Goal: Information Seeking & Learning: Learn about a topic

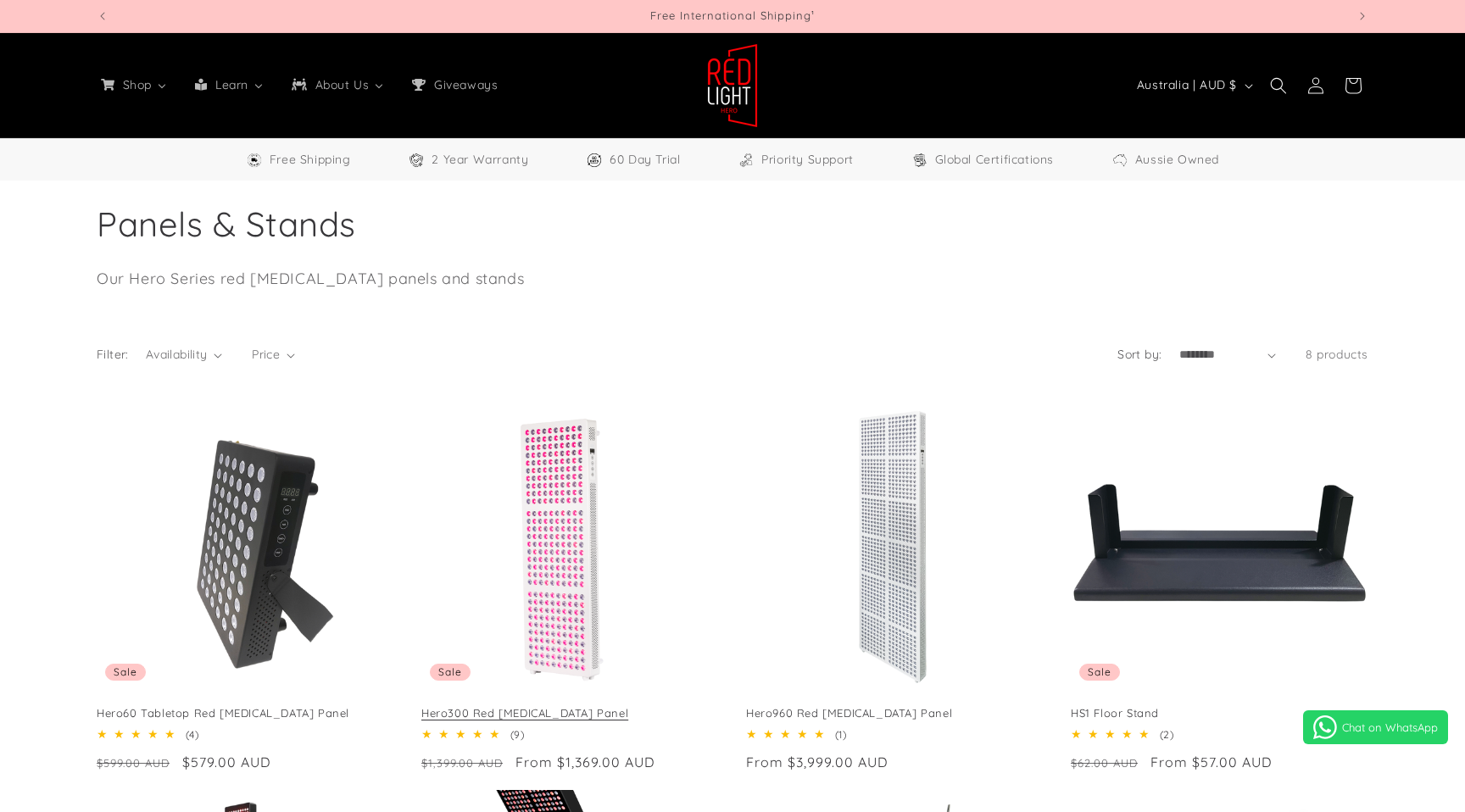
scroll to position [155, 0]
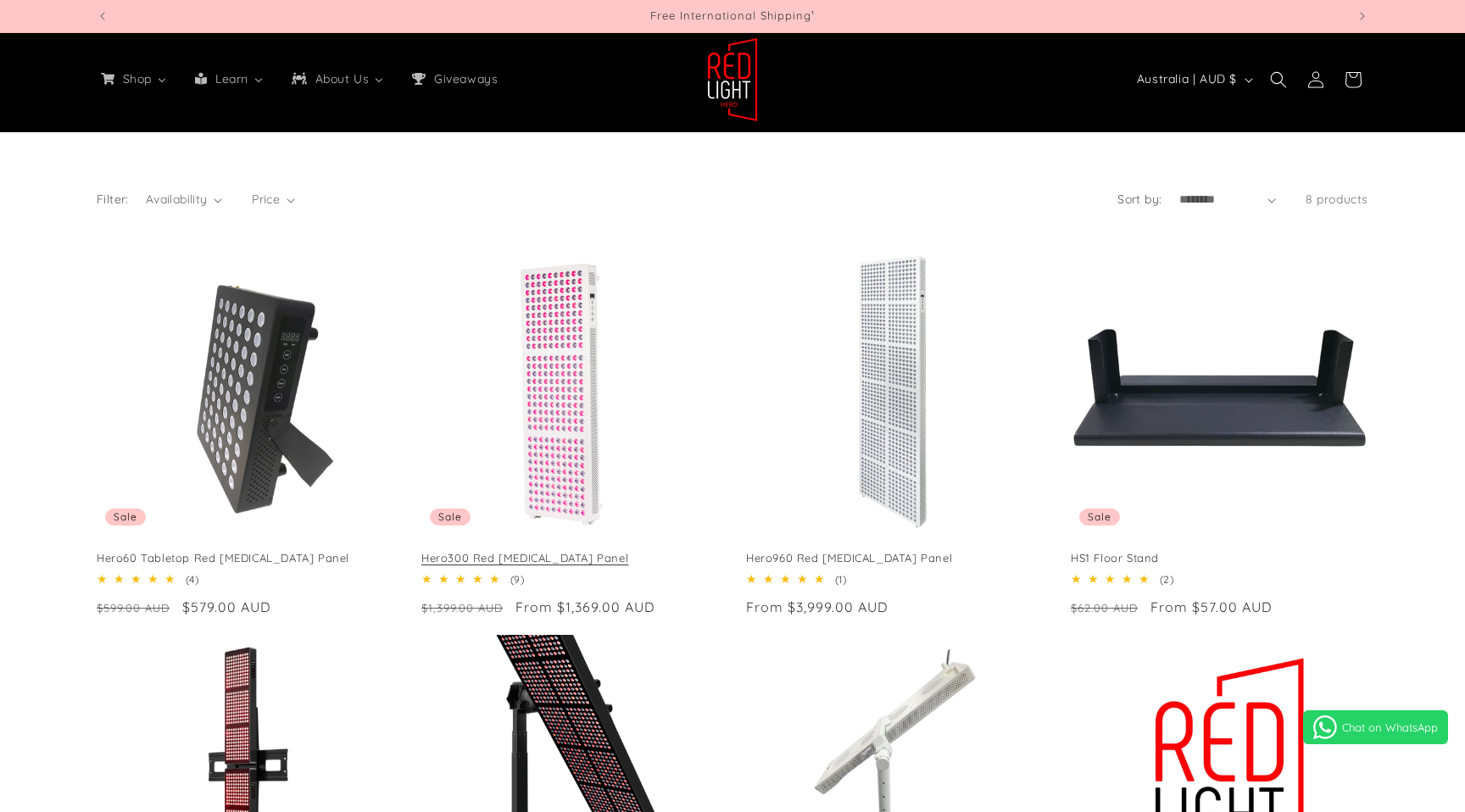
select select "**"
click at [572, 551] on link "Hero300 Red Light Therapy Panel" at bounding box center [570, 558] width 298 height 14
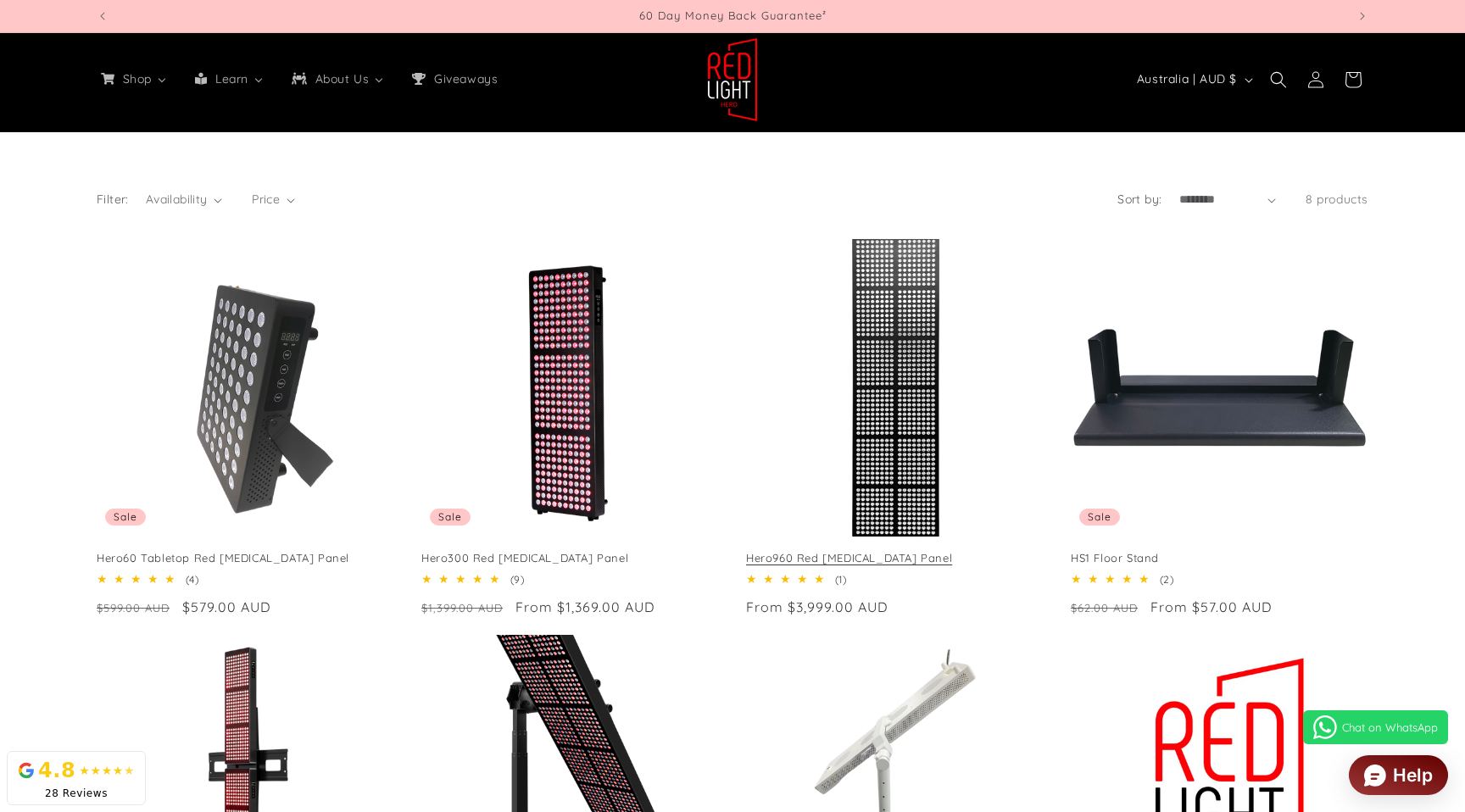
click at [913, 551] on link "Hero960 Red Light Therapy Panel" at bounding box center [895, 558] width 298 height 14
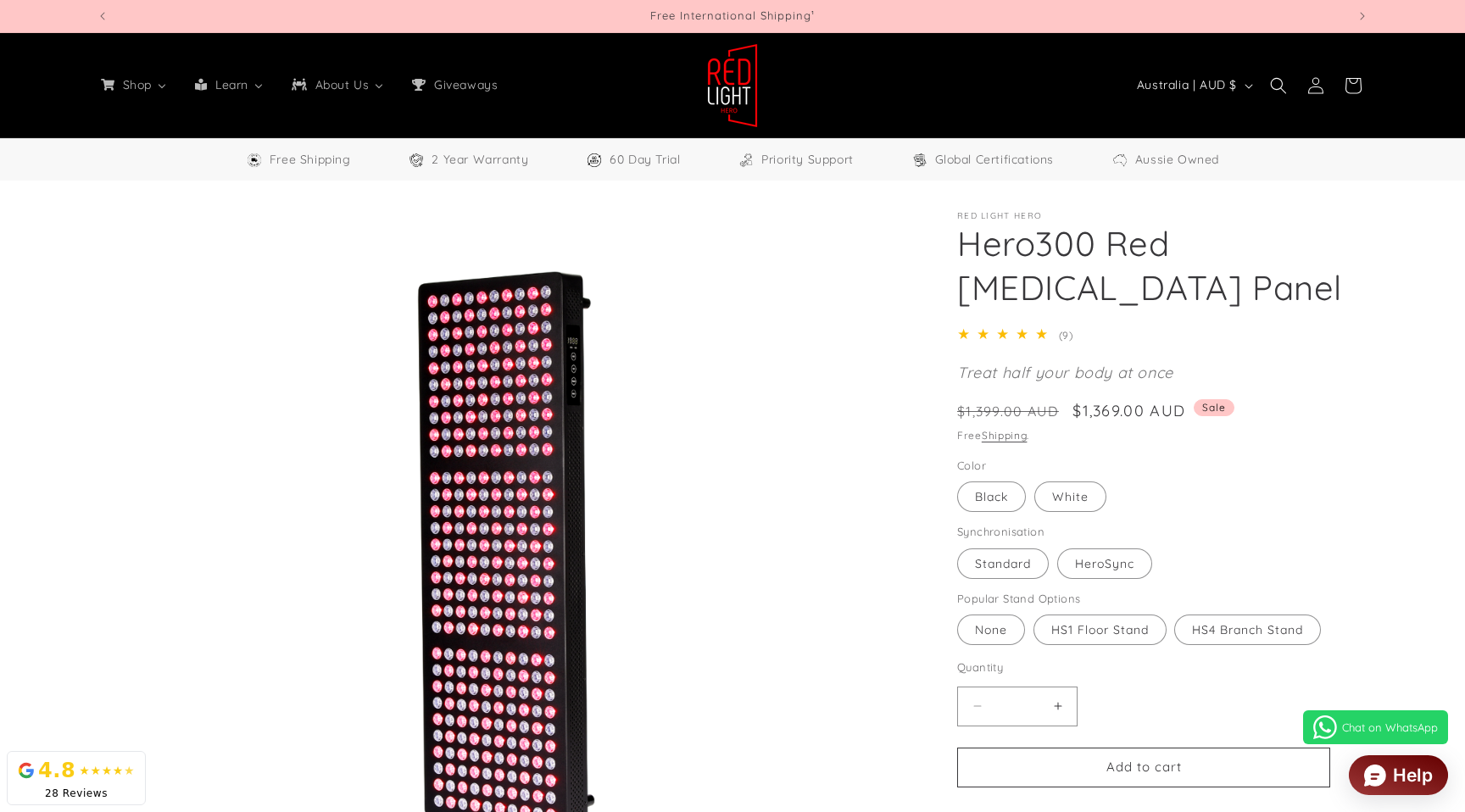
select select "**"
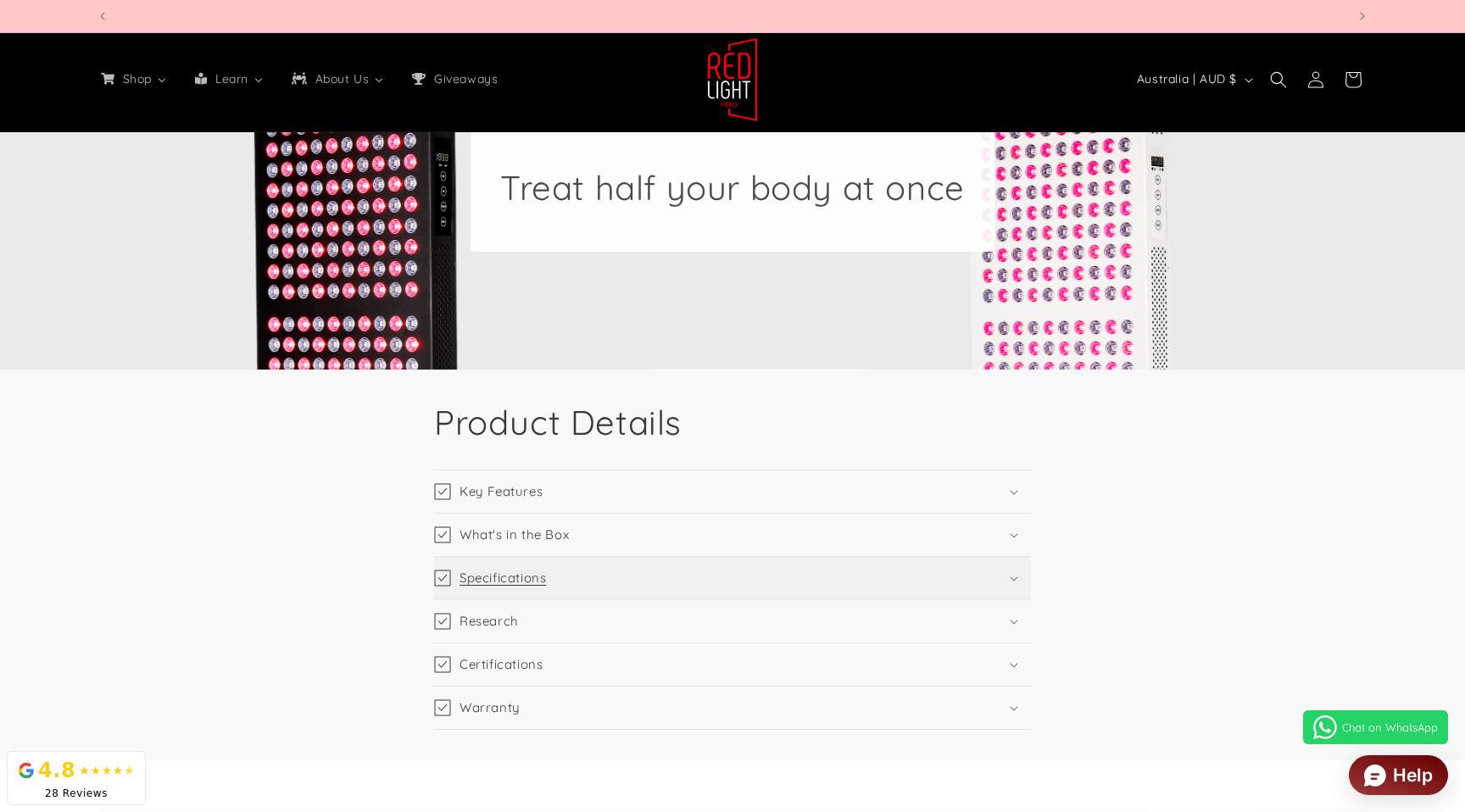
scroll to position [0, 4998]
click at [769, 575] on summary "Specifications" at bounding box center [732, 578] width 597 height 42
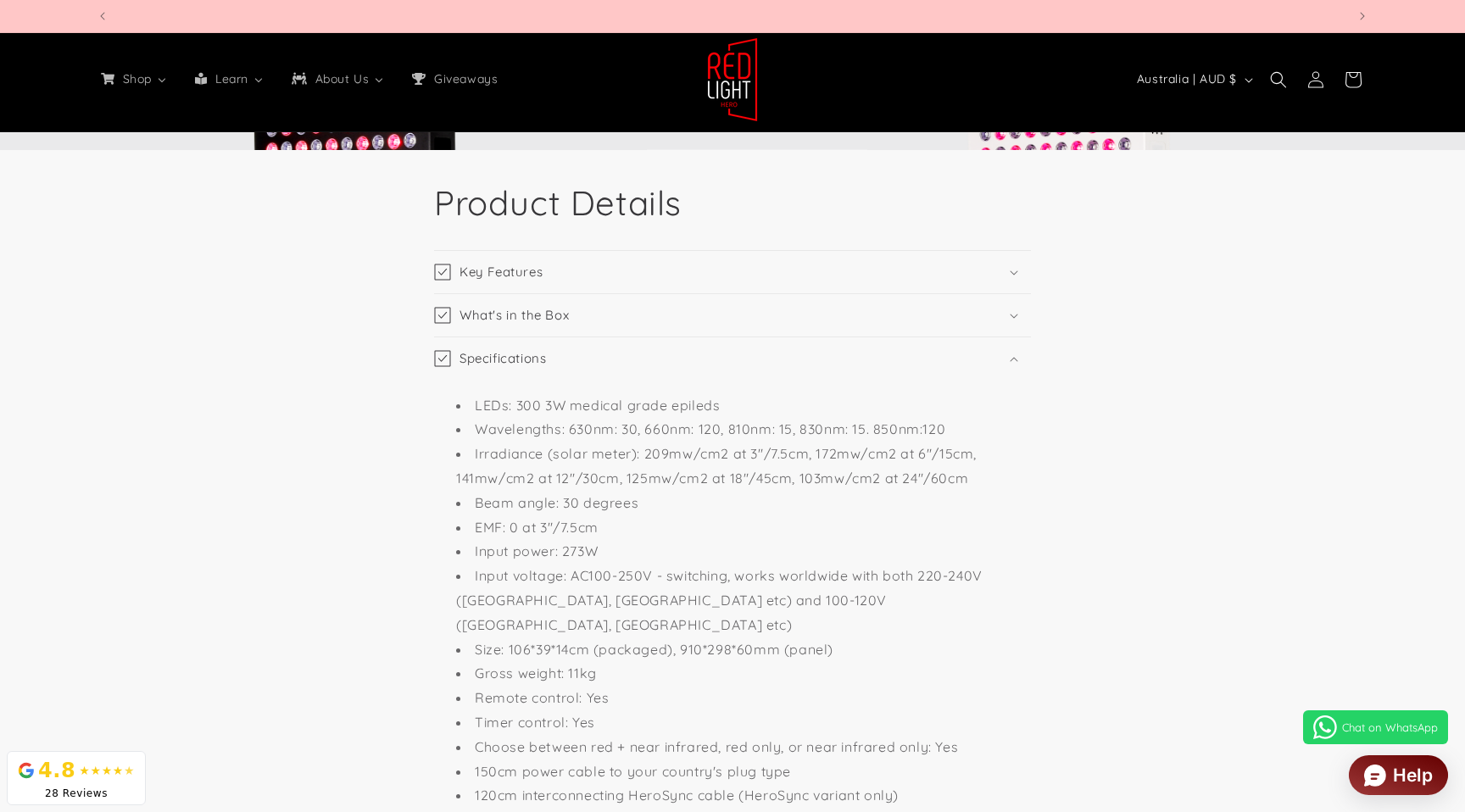
scroll to position [0, 0]
drag, startPoint x: 844, startPoint y: 629, endPoint x: 676, endPoint y: 631, distance: 168.0
click at [676, 637] on li "Size: 106*39*14cm (packaged), 910*298*60mm (panel)" at bounding box center [740, 650] width 569 height 25
copy li "910*298*60mm (panel)"
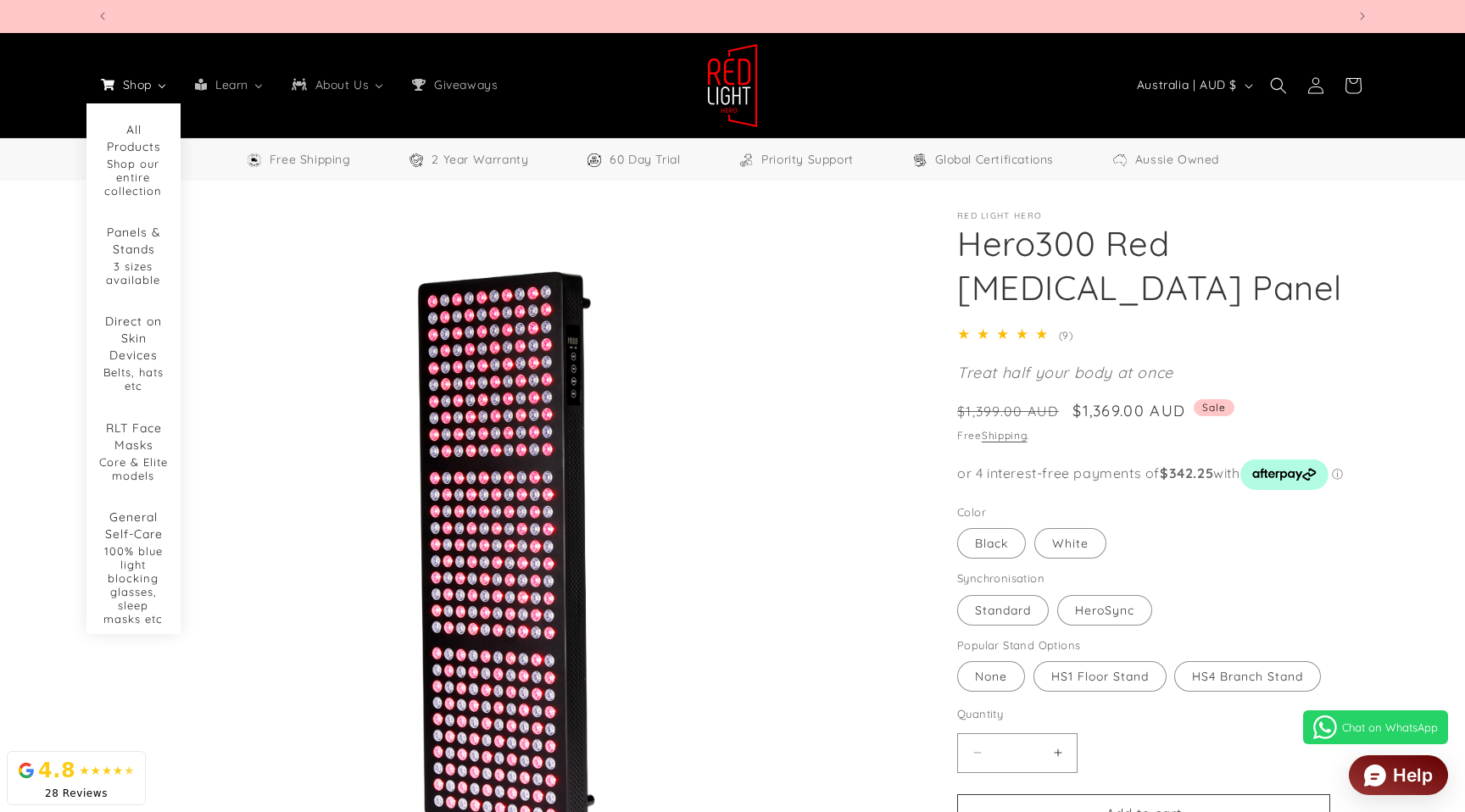
scroll to position [0, 1249]
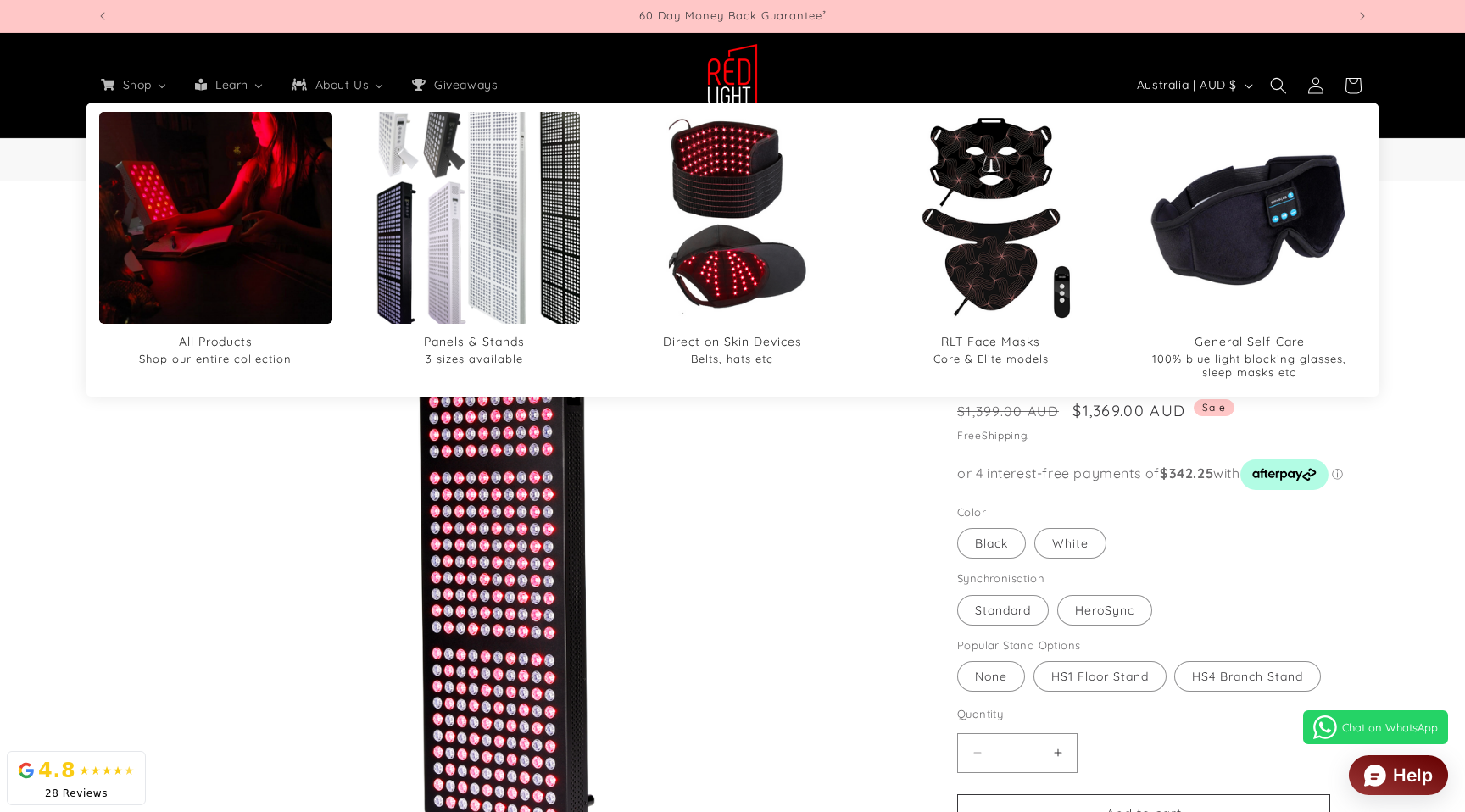
click at [473, 242] on img "Panels & Stands" at bounding box center [473, 217] width 254 height 254
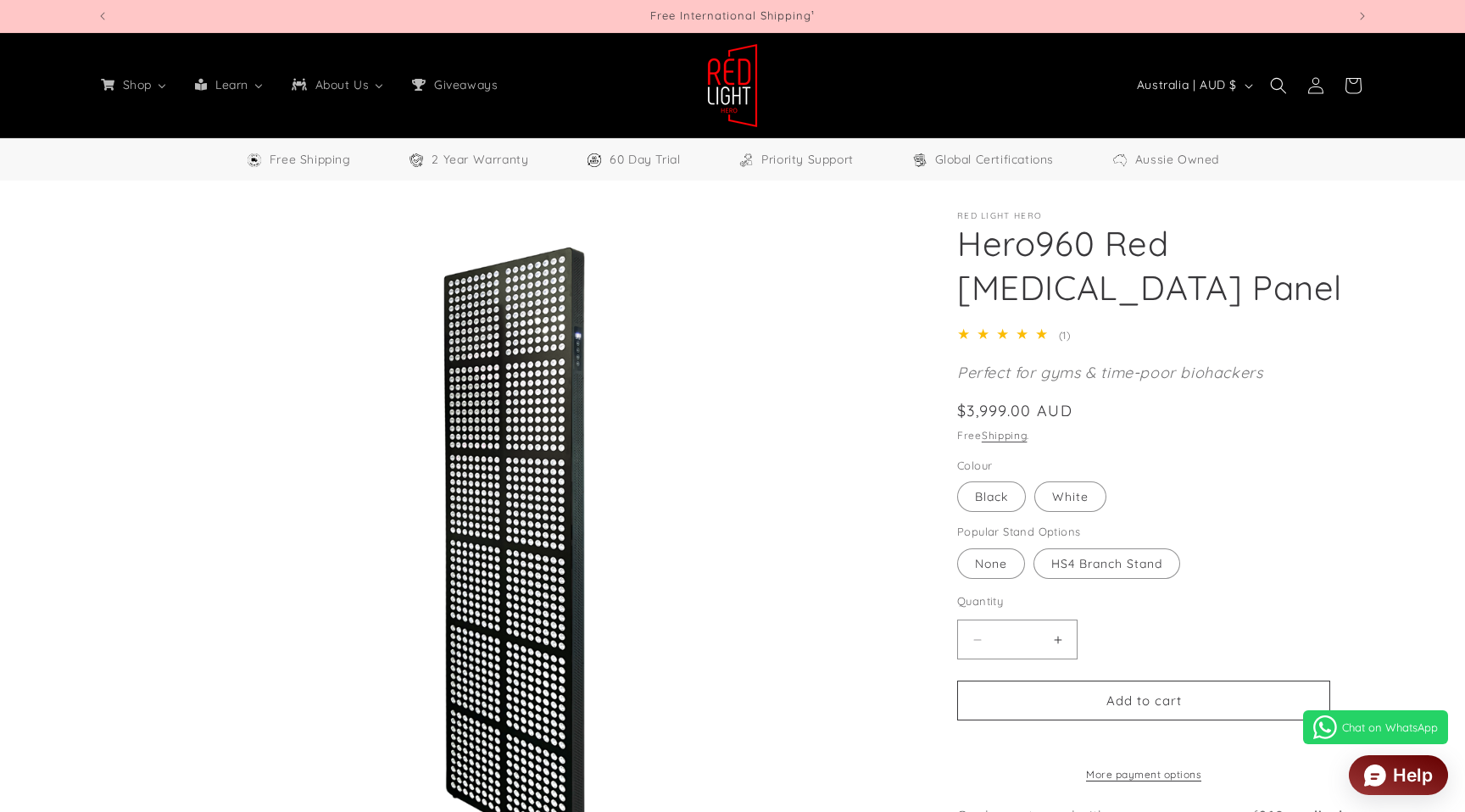
select select "**"
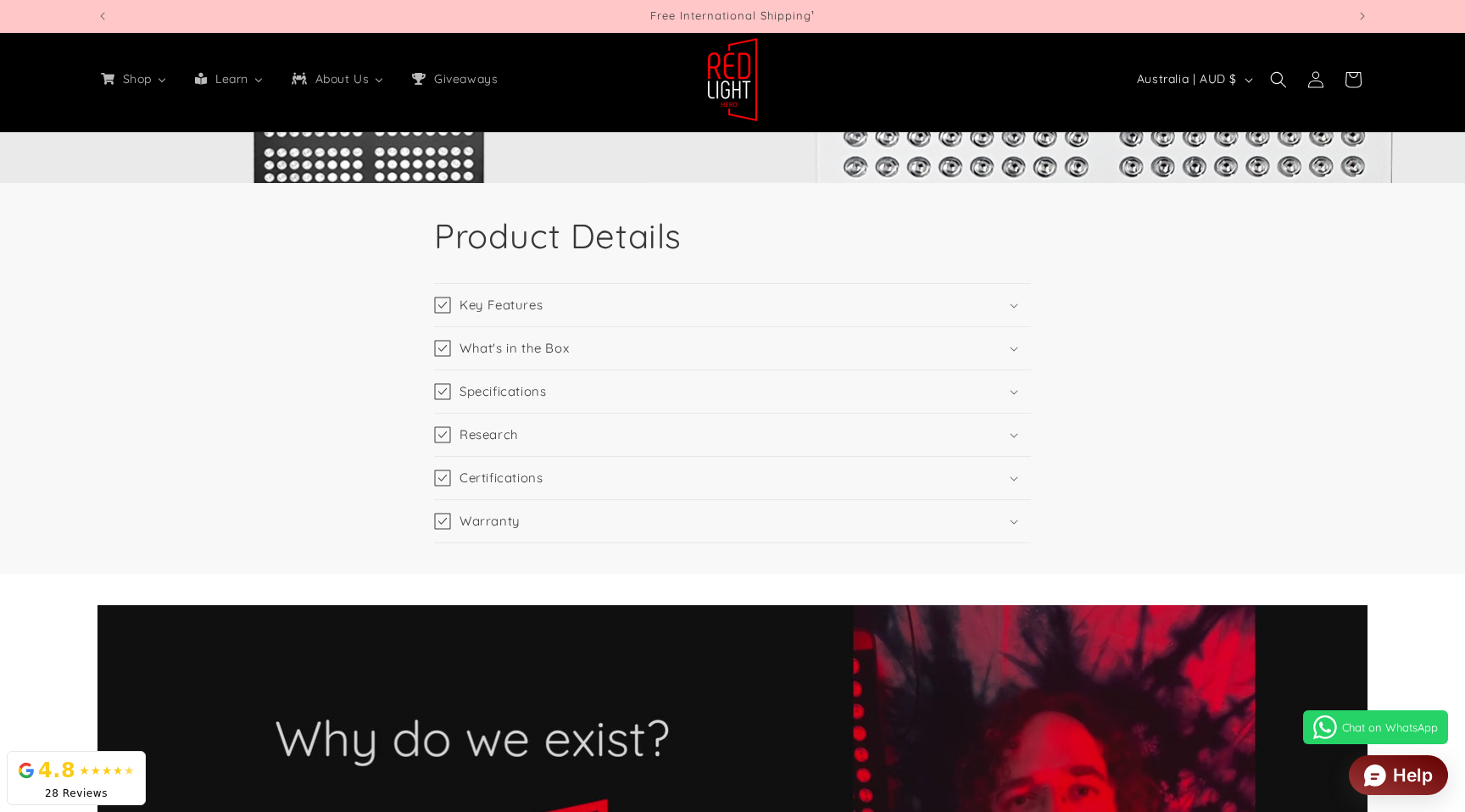
scroll to position [3052, 0]
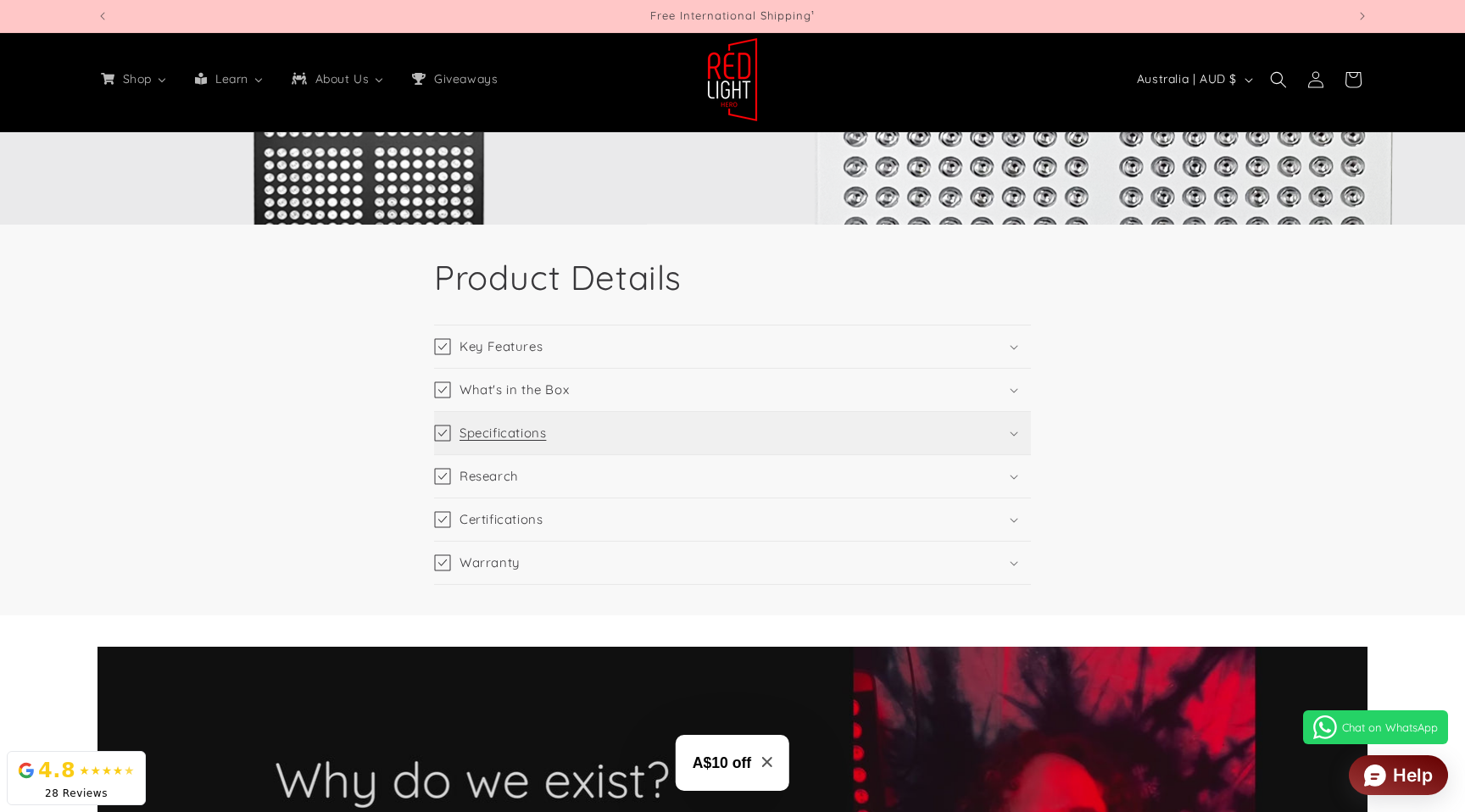
click at [636, 413] on summary "Specifications" at bounding box center [732, 433] width 597 height 42
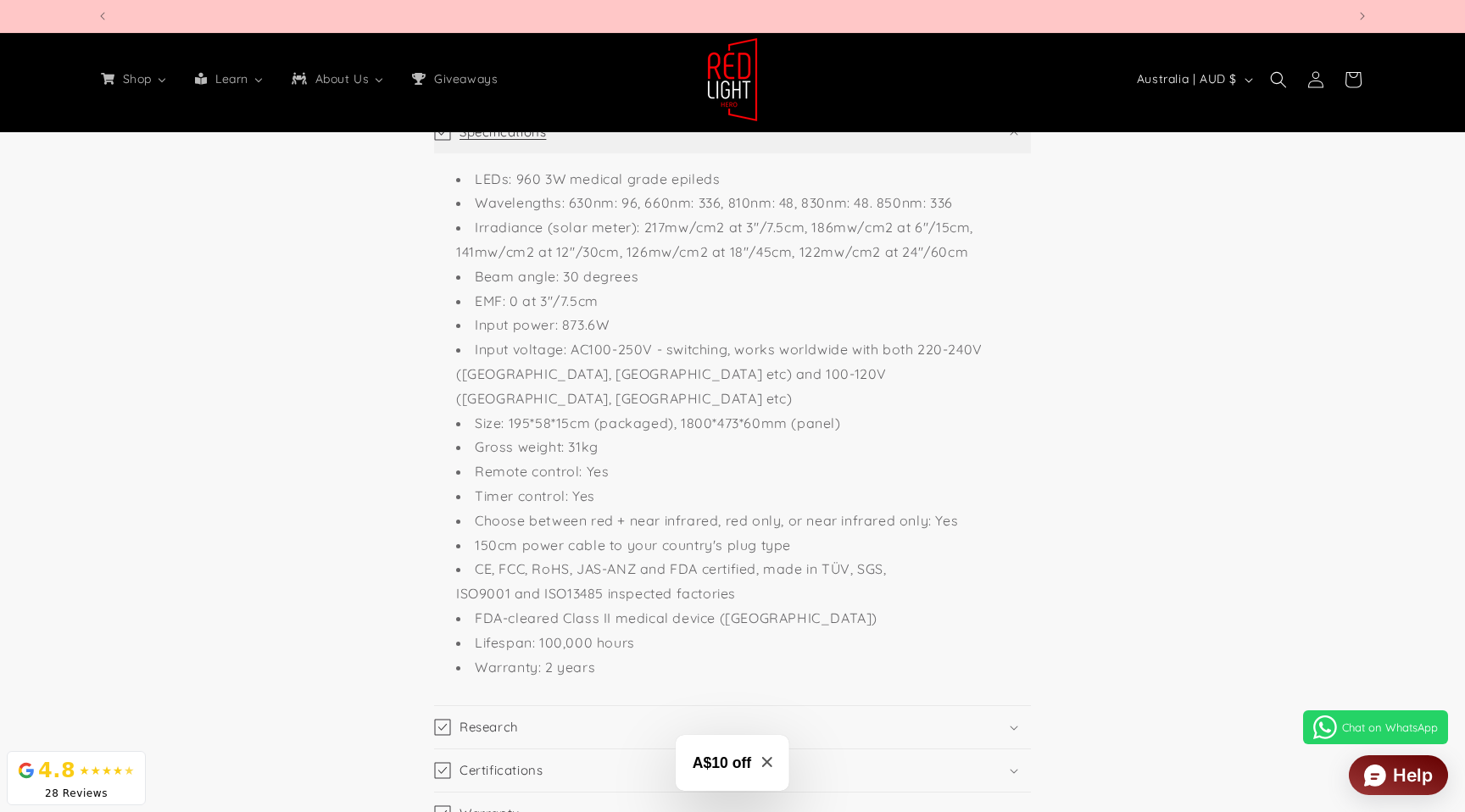
scroll to position [0, 1249]
drag, startPoint x: 777, startPoint y: 399, endPoint x: 679, endPoint y: 399, distance: 98.0
click at [679, 411] on li "Size: 195*58*15cm (packaged), 1800*473*60mm (panel)" at bounding box center [740, 423] width 569 height 25
copy li "1800*473*60mm"
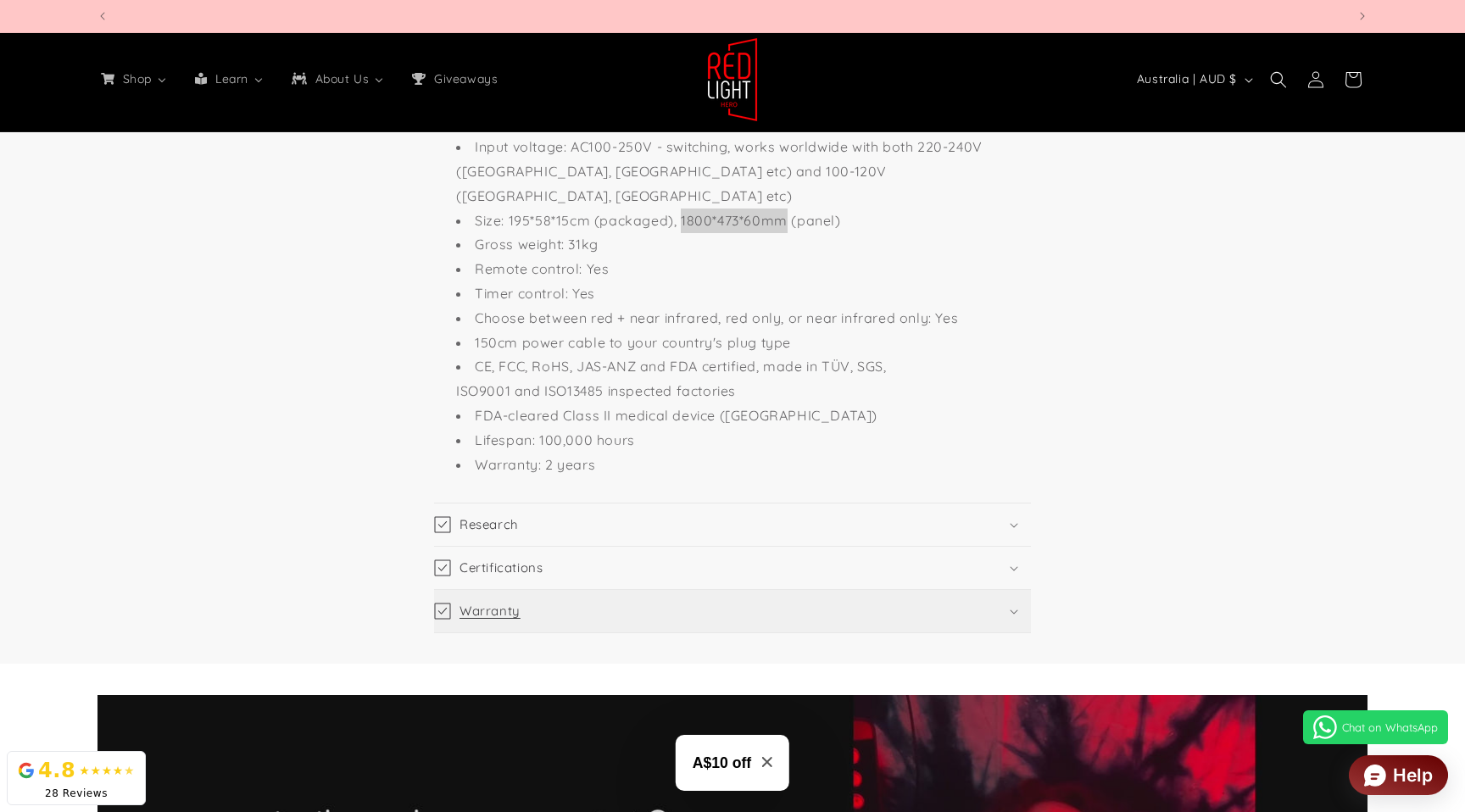
scroll to position [0, 1249]
click at [559, 547] on summary "Certifications" at bounding box center [732, 568] width 597 height 42
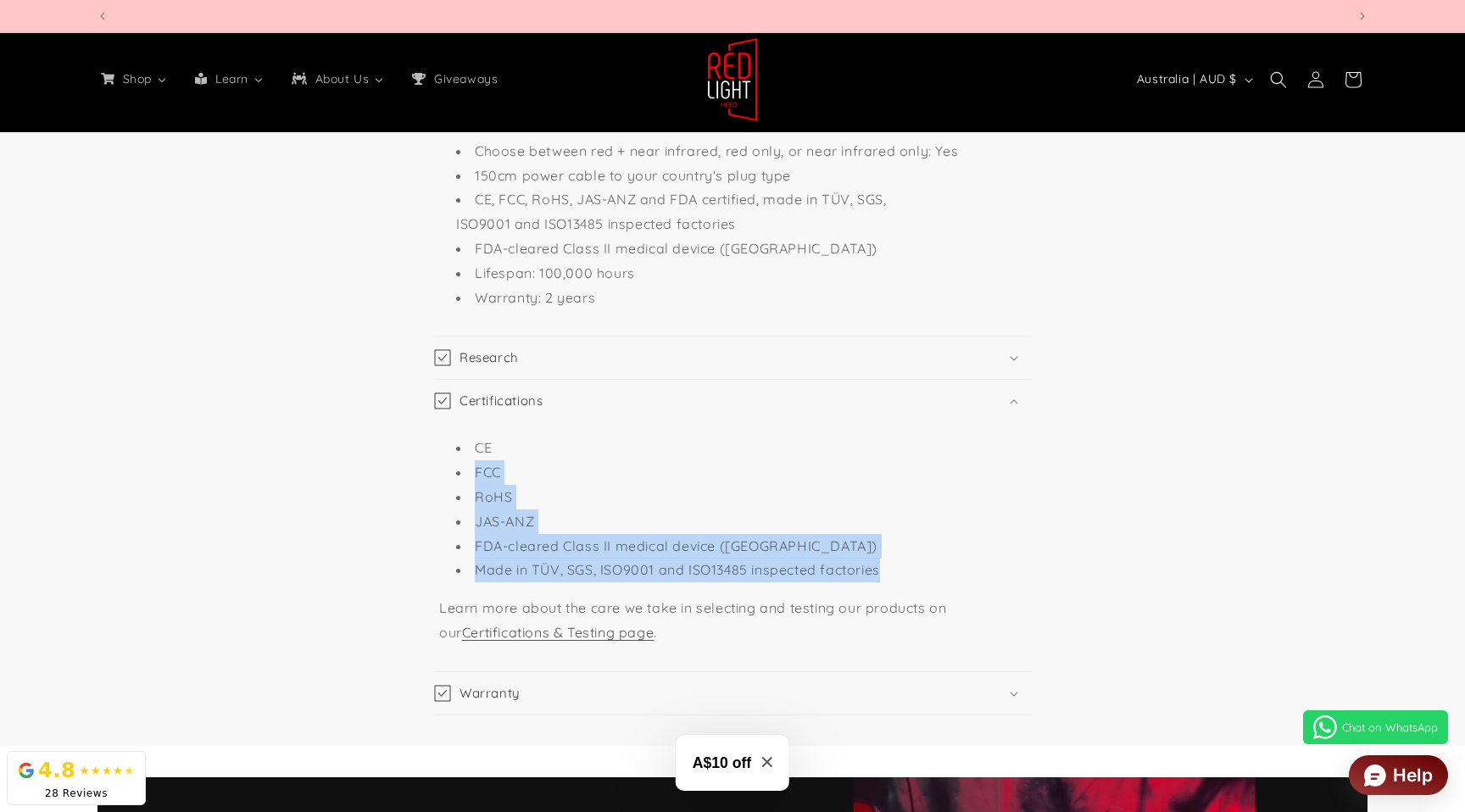
scroll to position [0, 2499]
drag, startPoint x: 937, startPoint y: 551, endPoint x: 455, endPoint y: 435, distance: 495.8
click at [455, 436] on ul "CE FCC RoHS JAS-ANZ FDA-cleared Class II medical device (USA) Made in TÜV, SGS,…" at bounding box center [732, 509] width 587 height 147
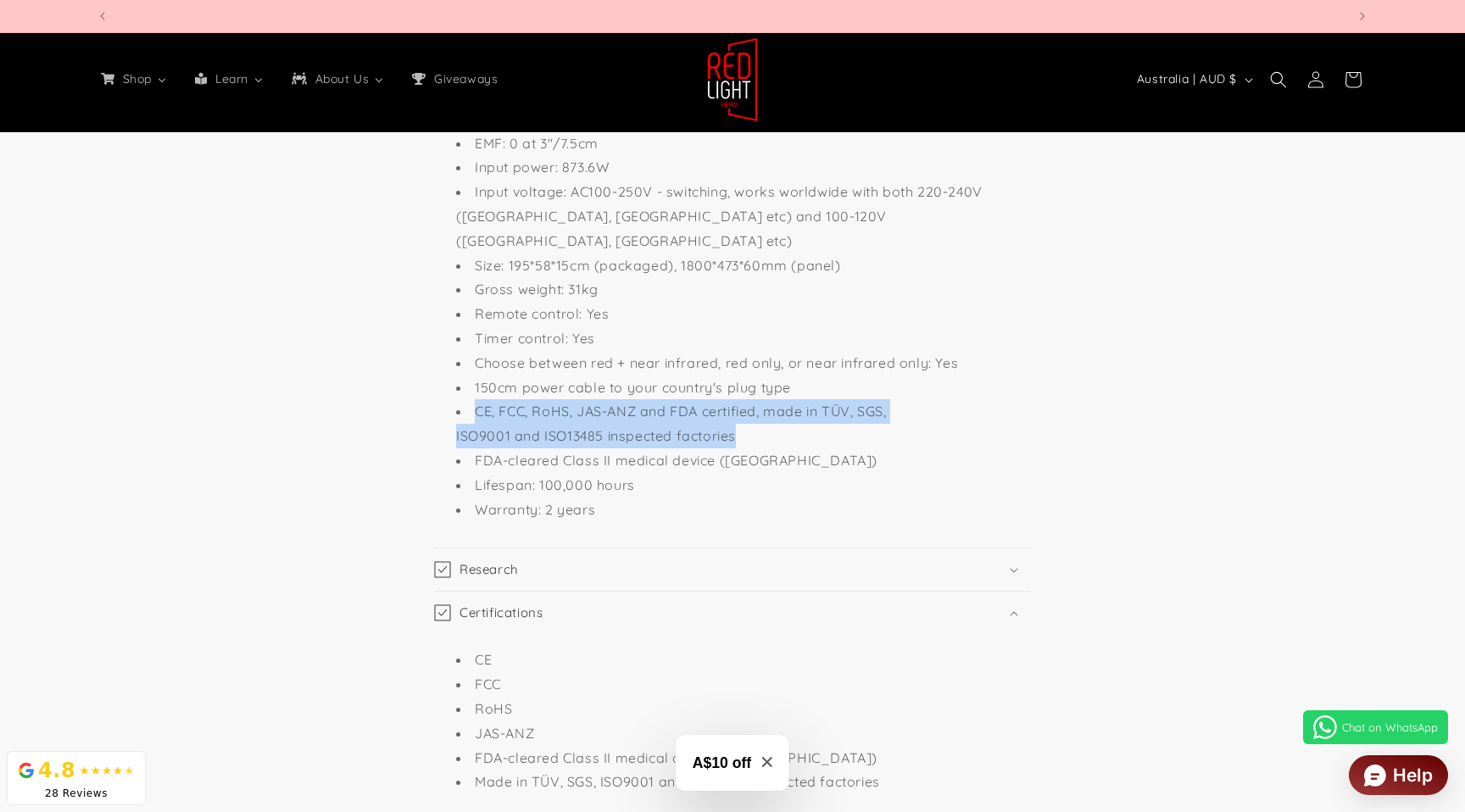
scroll to position [0, 0]
drag, startPoint x: 768, startPoint y: 415, endPoint x: 468, endPoint y: 394, distance: 300.7
click at [468, 399] on li "CE, FCC, RoHS, JAS-ANZ and FDA certified, made in TÜV, SGS, ISO9001 and ISO1348…" at bounding box center [740, 423] width 569 height 49
copy li "CE, FCC, RoHS, JAS-ANZ and FDA certified, made in TÜV, SGS, ISO9001 and ISO1348…"
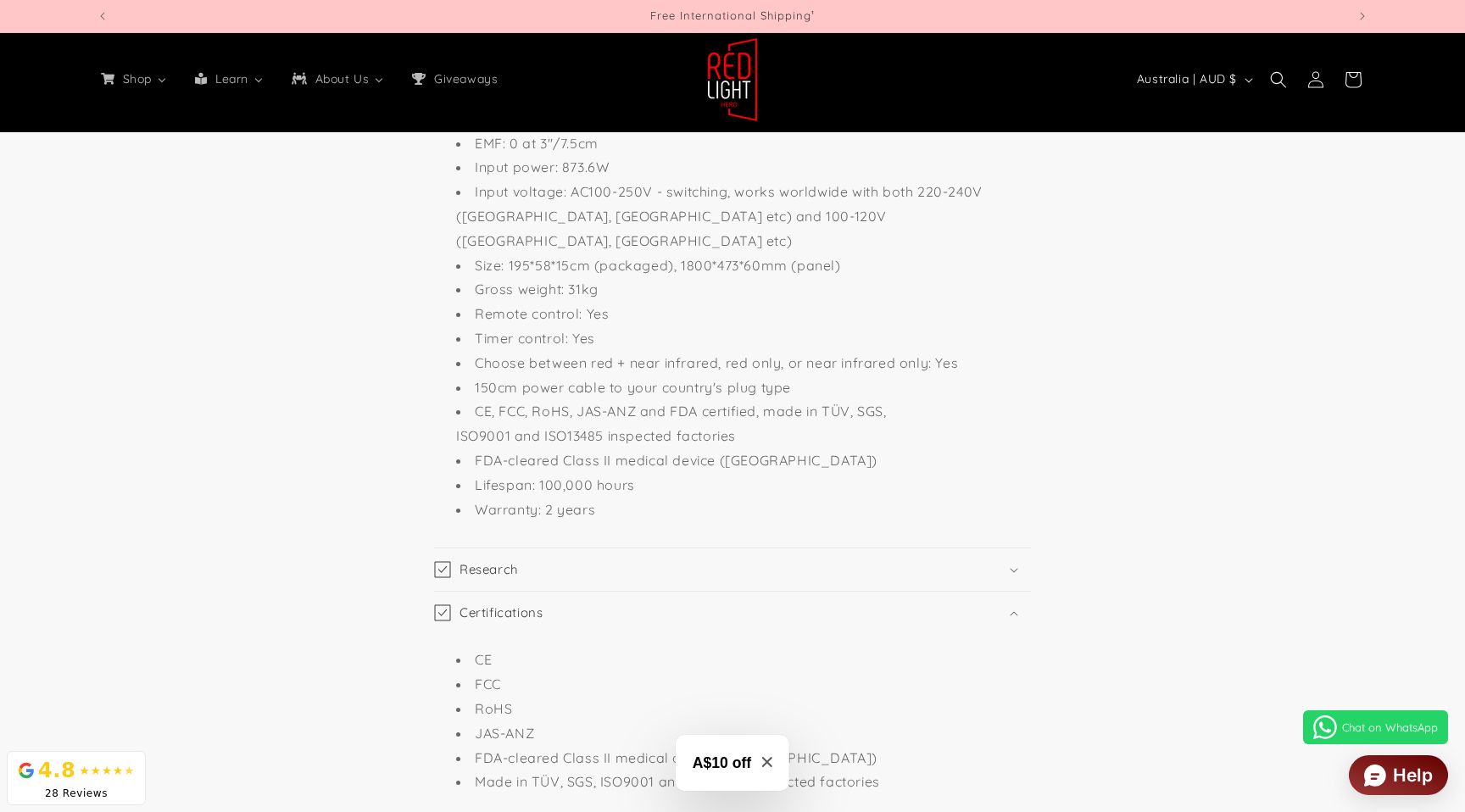
click at [787, 448] on li "FDA-cleared Class II medical device (USA)" at bounding box center [740, 461] width 569 height 25
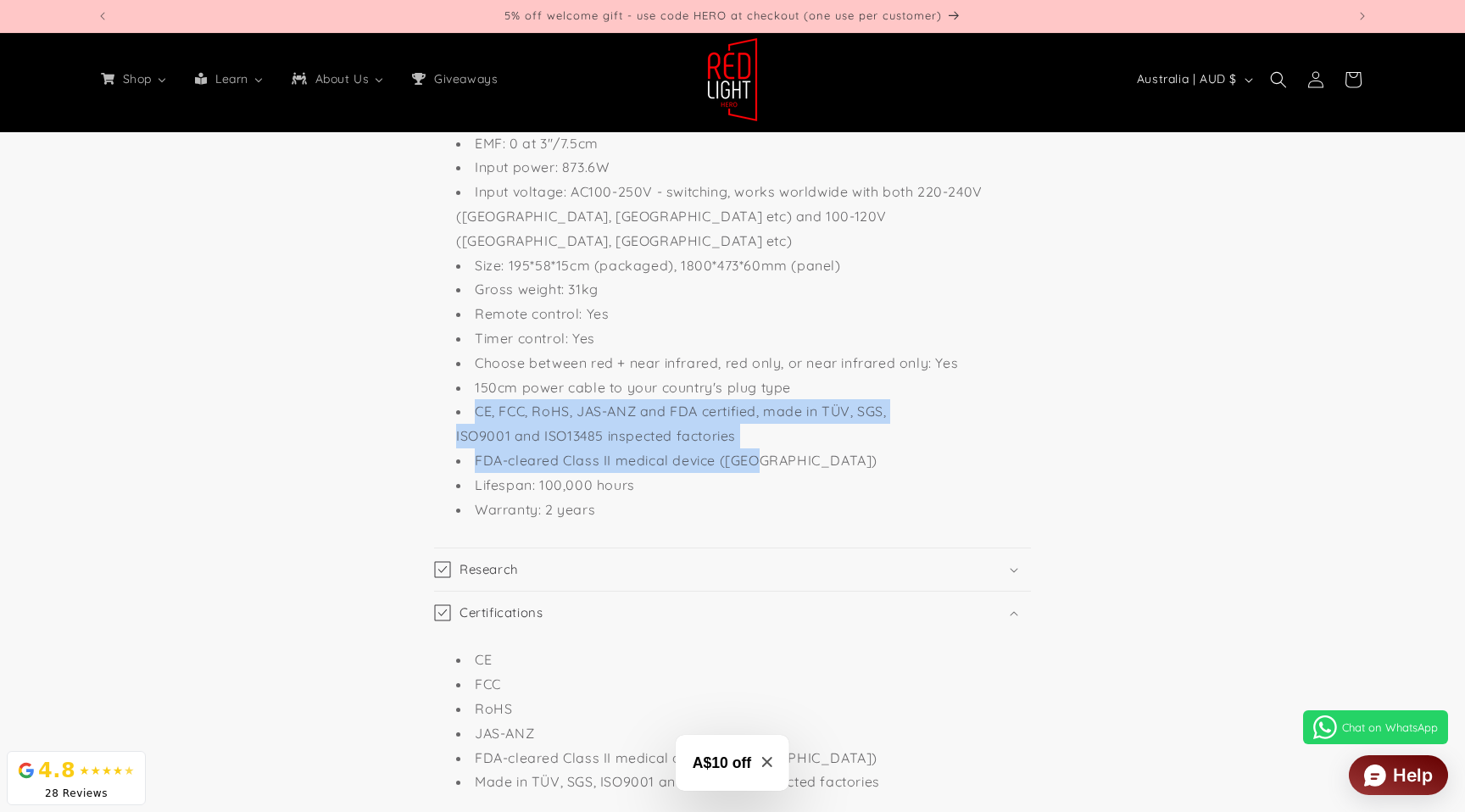
drag, startPoint x: 781, startPoint y: 438, endPoint x: 469, endPoint y: 388, distance: 316.0
click at [469, 388] on ul "LEDs: 960 3W medical grade epileds Wavelengths: 630nm: 96, 660nm: 336, 810nm: 4…" at bounding box center [732, 266] width 587 height 513
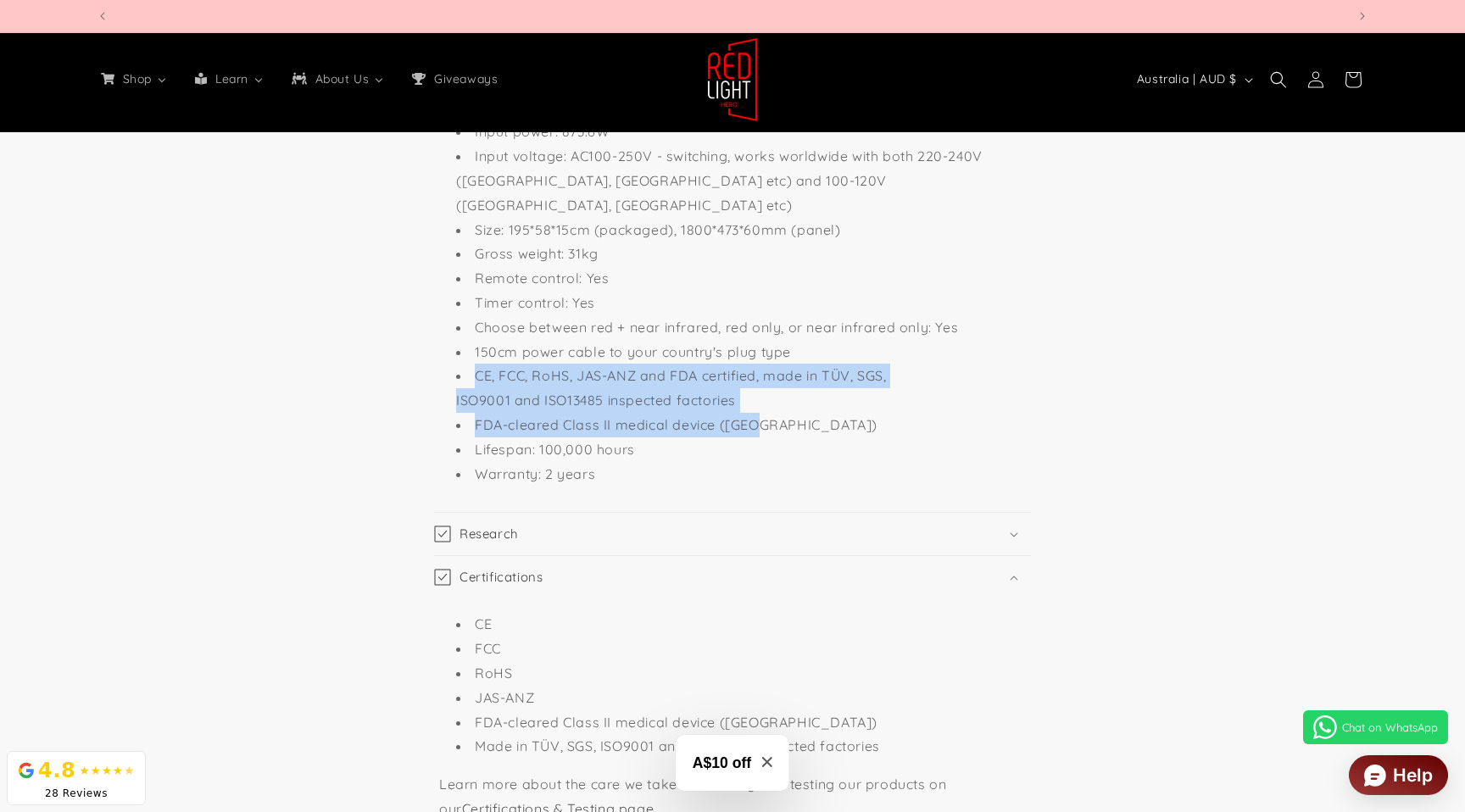
scroll to position [0, 3748]
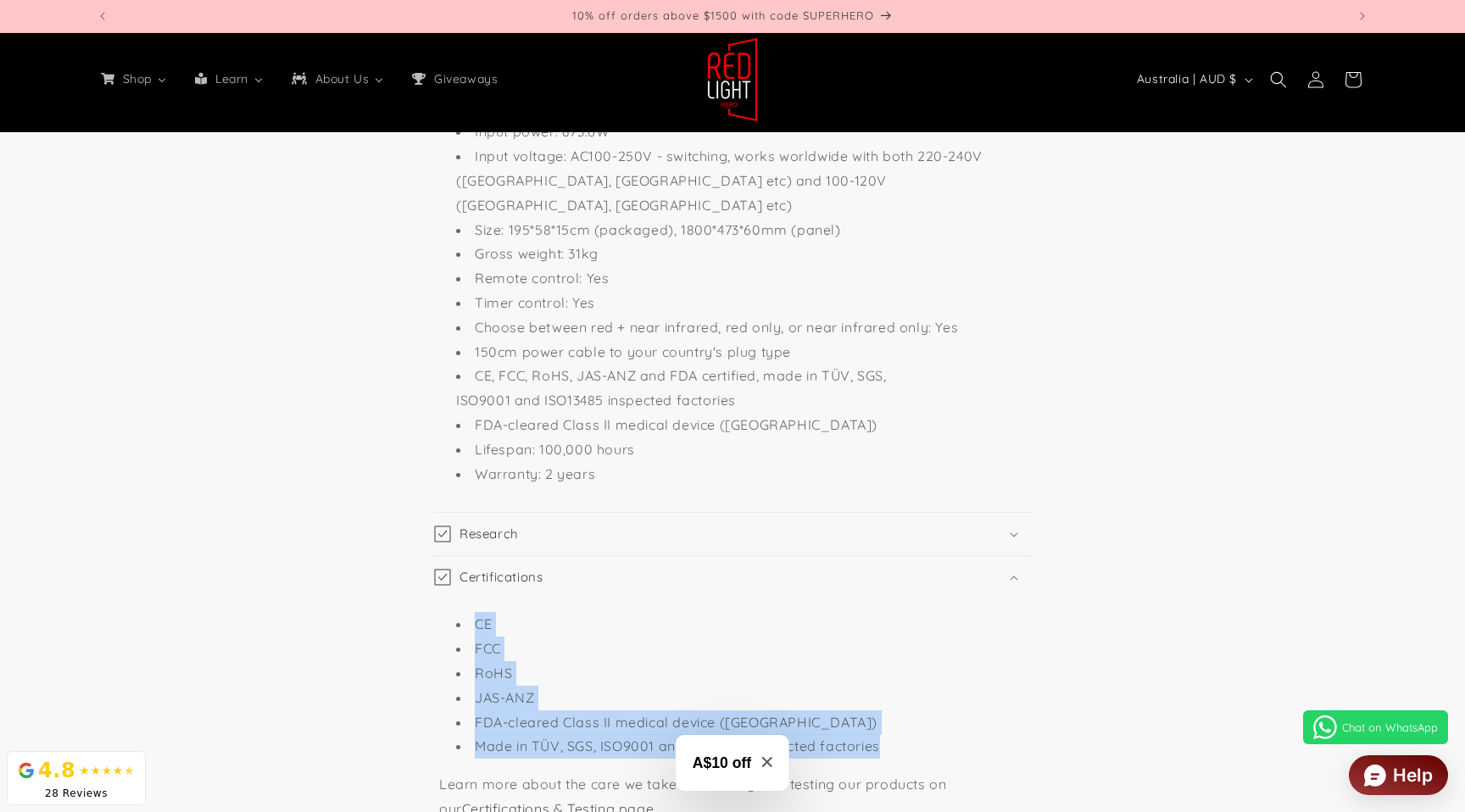
drag, startPoint x: 890, startPoint y: 721, endPoint x: 460, endPoint y: 588, distance: 450.1
click at [460, 612] on ul "CE FCC RoHS JAS-ANZ FDA-cleared Class II medical device (USA) Made in TÜV, SGS,…" at bounding box center [732, 685] width 587 height 147
copy ul "CE FCC RoHS JAS-ANZ FDA-cleared Class II medical device (USA) Made in TÜV, SGS,…"
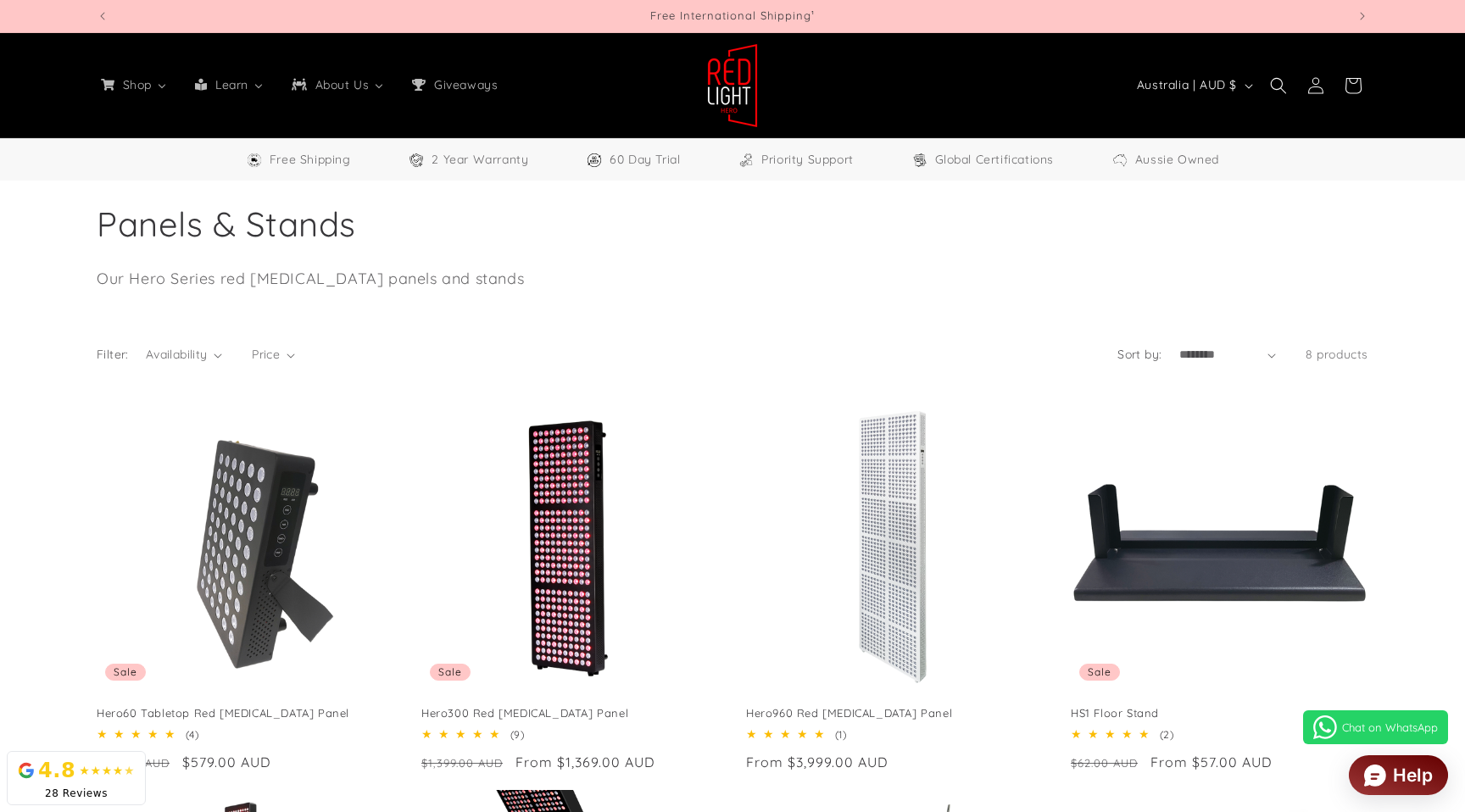
select select "**"
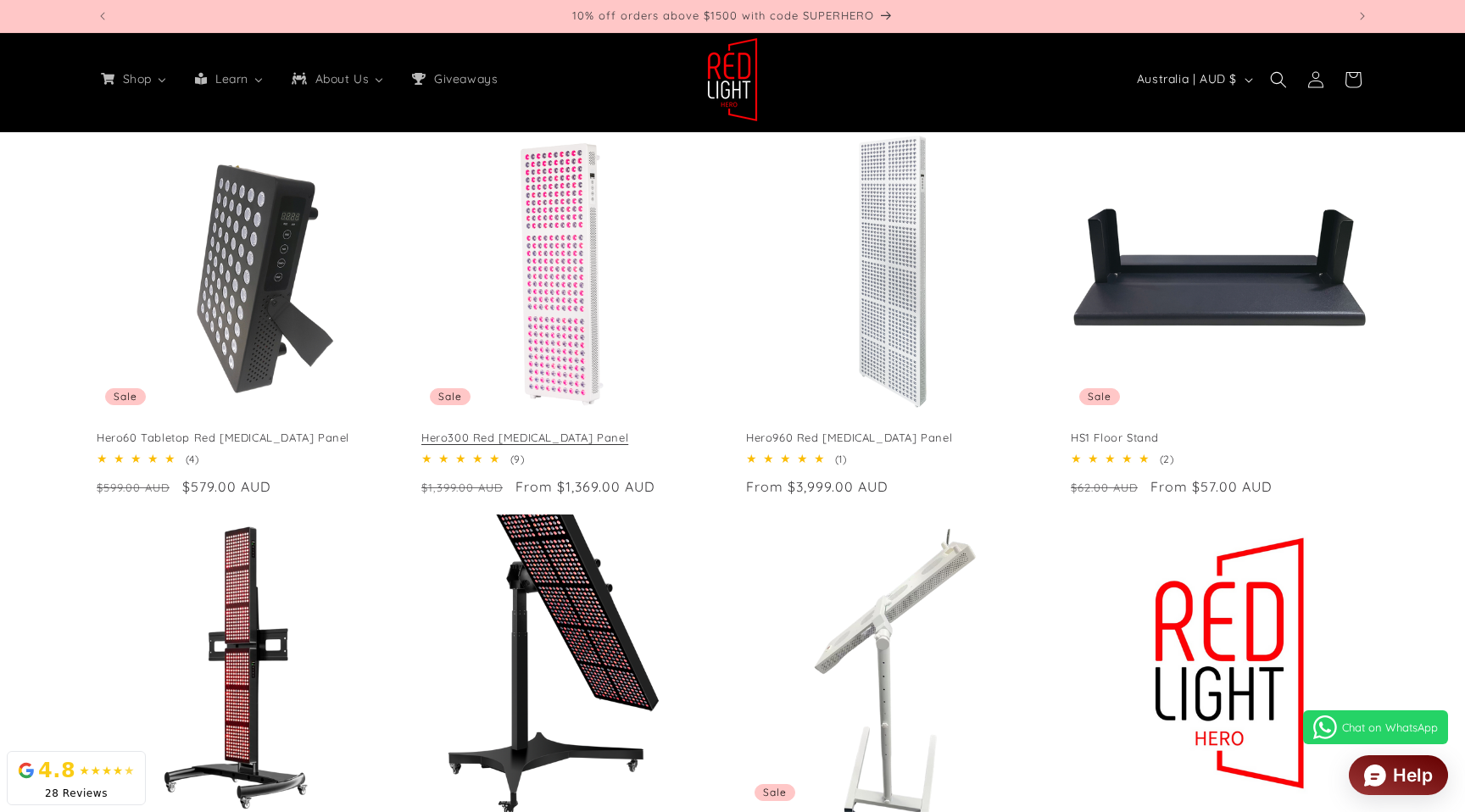
scroll to position [276, 0]
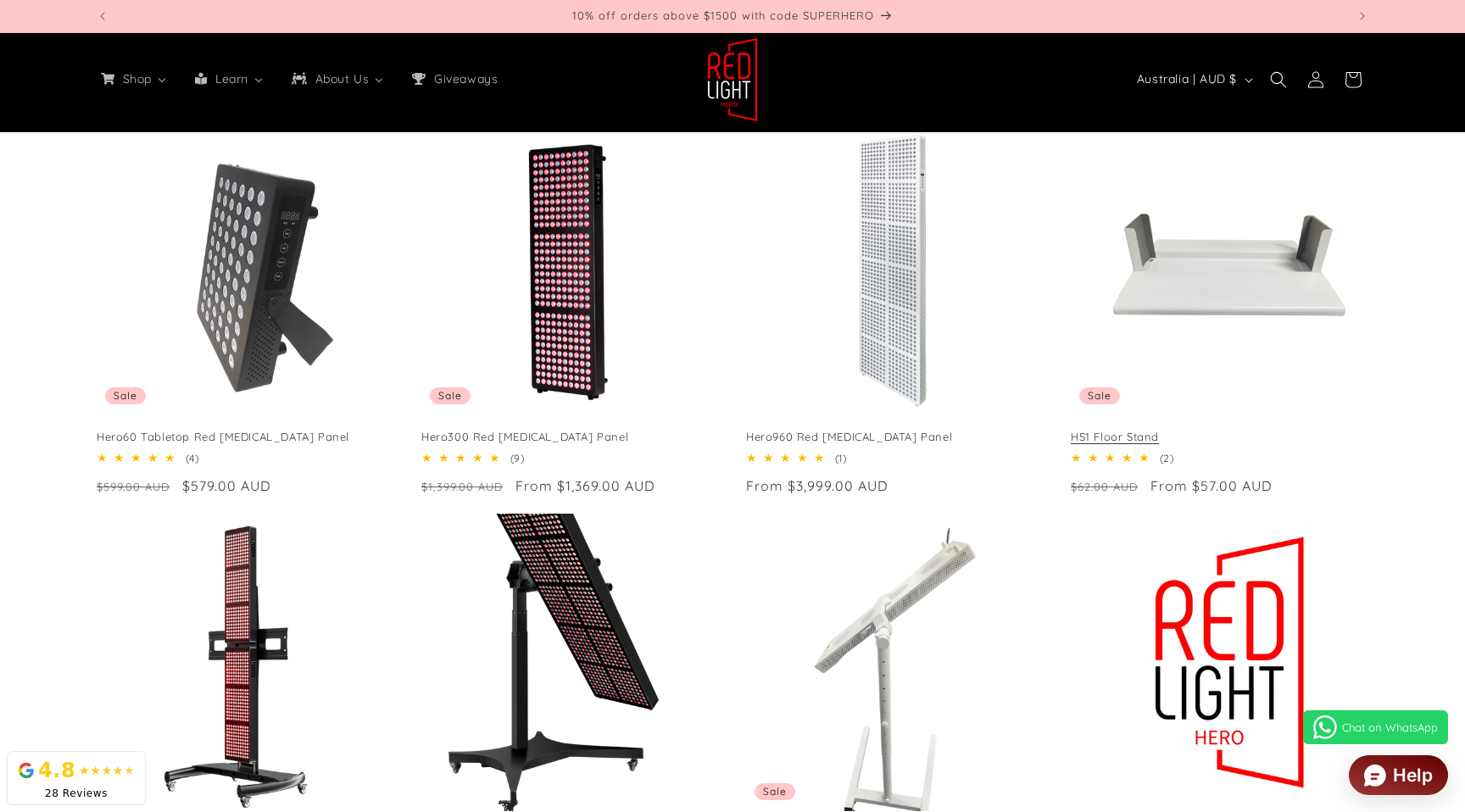
click at [1105, 430] on link "HS1 Floor Stand" at bounding box center [1219, 437] width 298 height 14
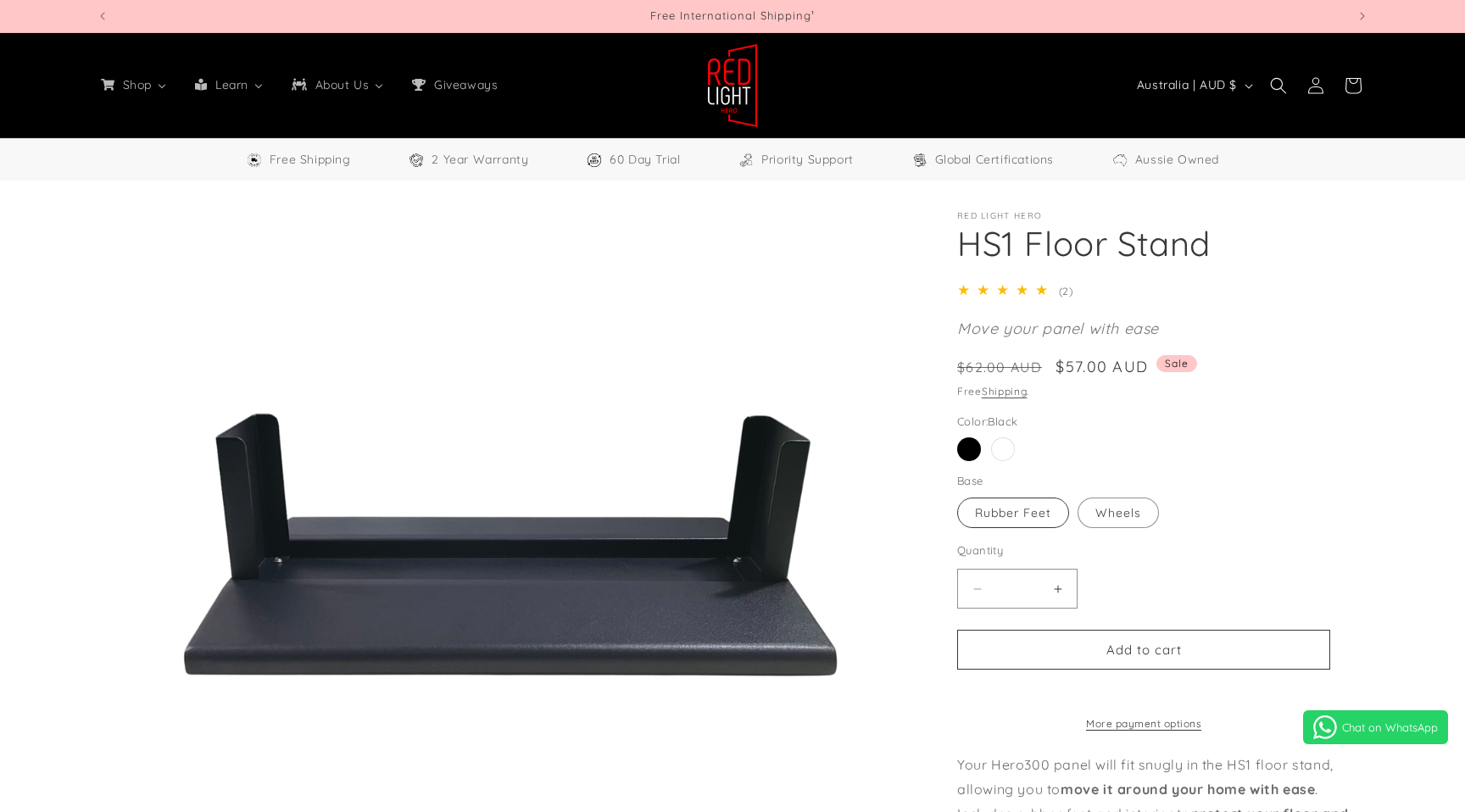
select select "**"
click at [1090, 519] on label "Wheels Variant sold out or unavailable" at bounding box center [1117, 513] width 82 height 31
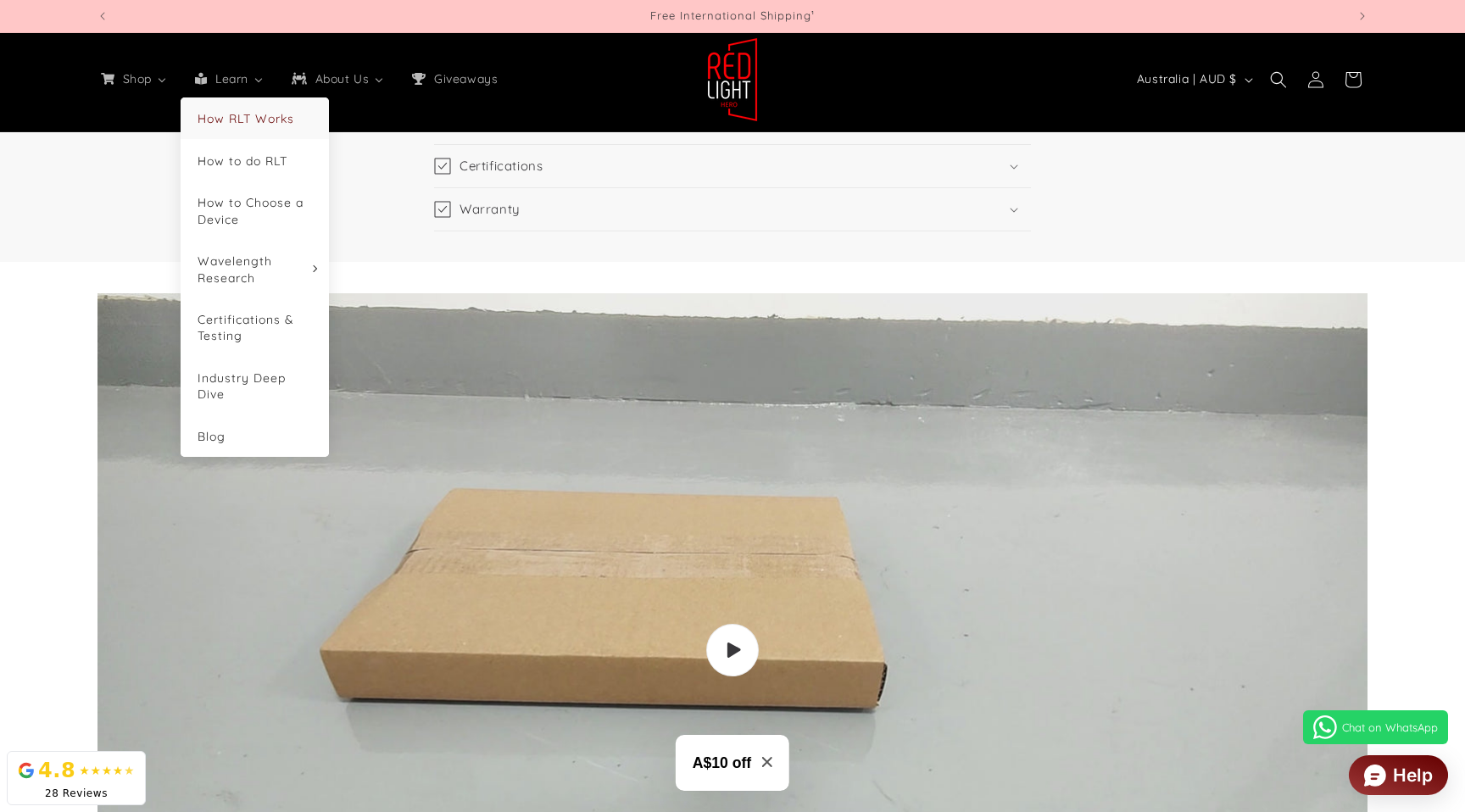
click at [250, 119] on span "How RLT Works" at bounding box center [246, 119] width 97 height 15
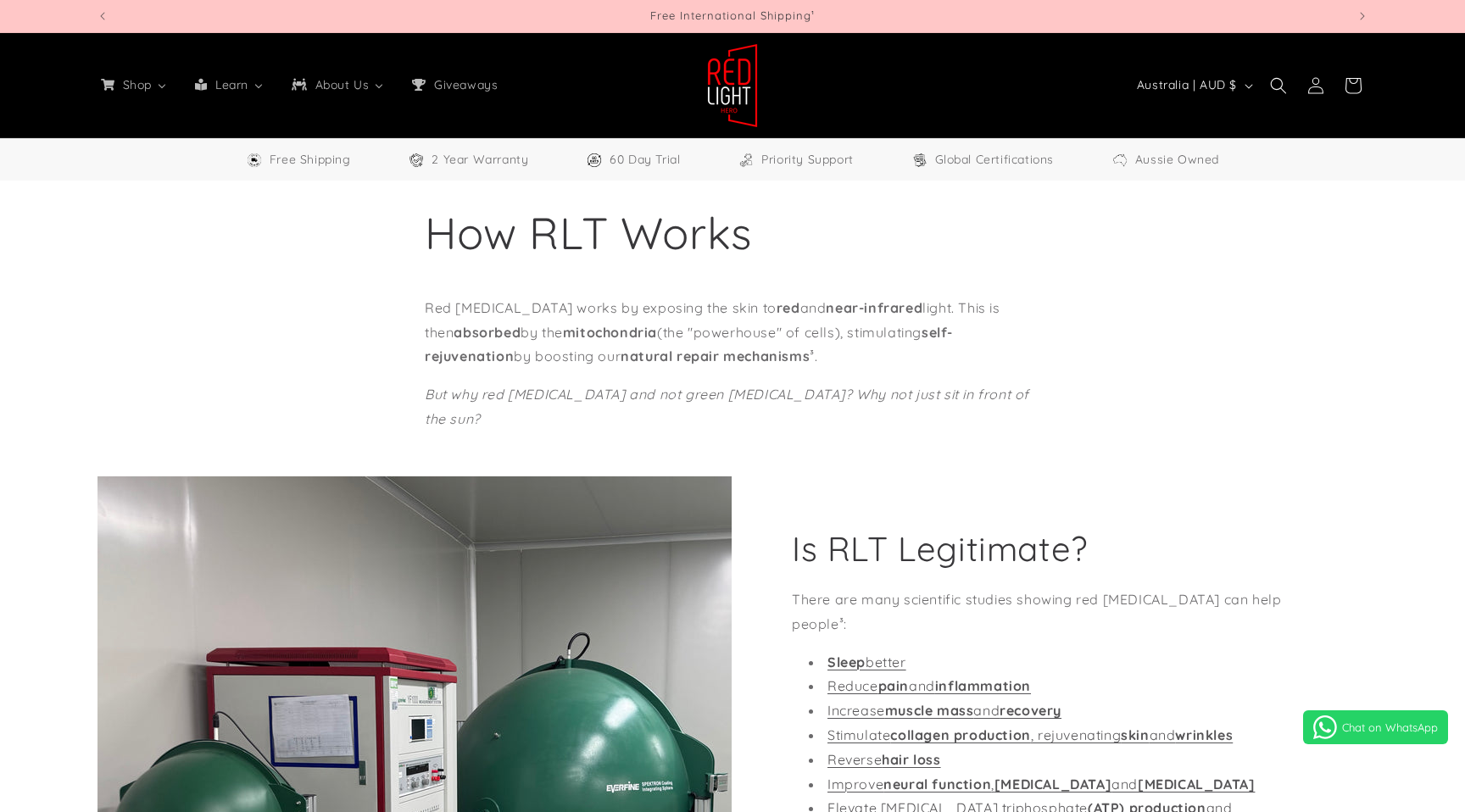
select select "**"
